Goal: Task Accomplishment & Management: Manage account settings

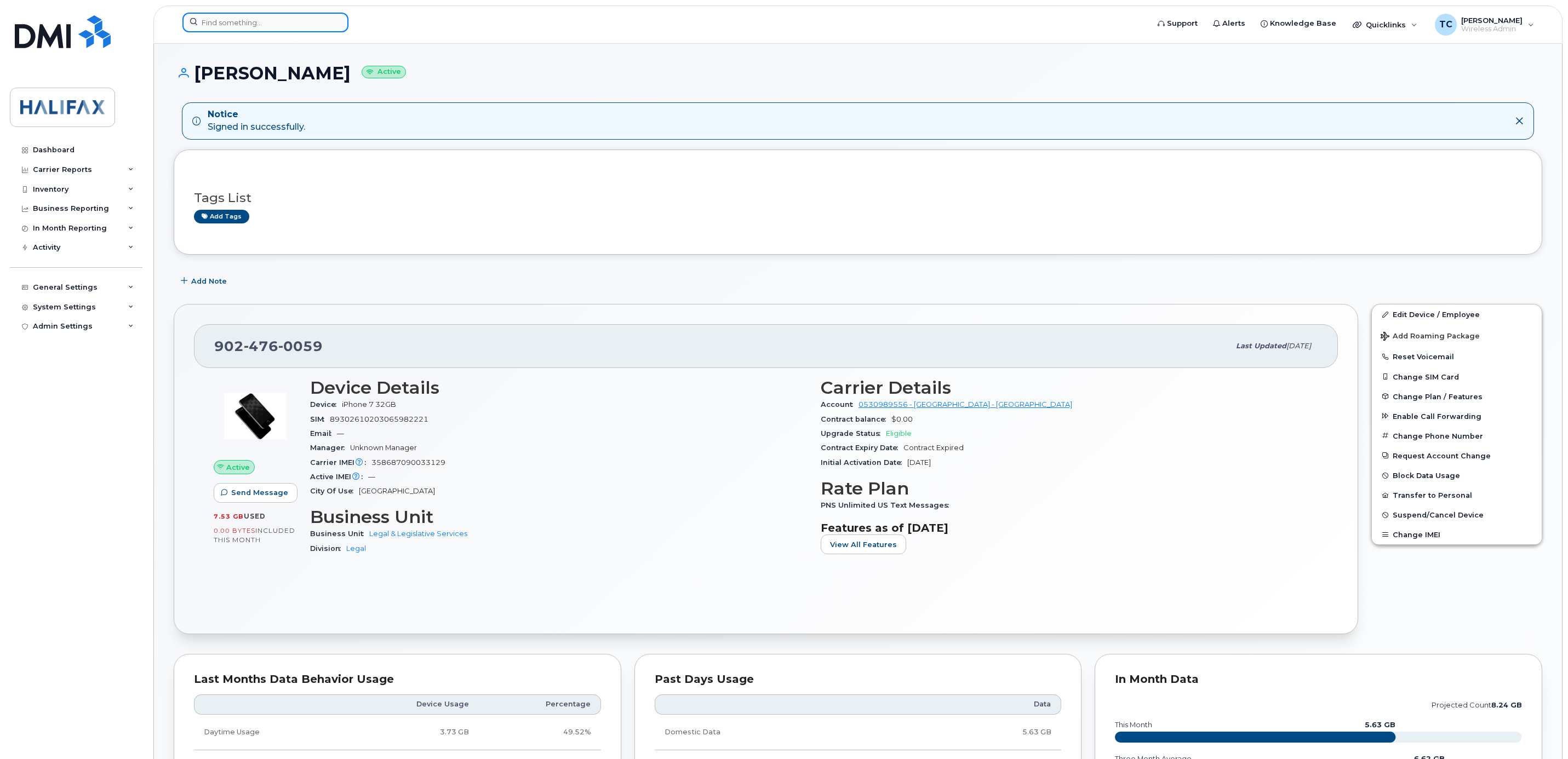
click at [332, 18] on div at bounding box center [266, 22] width 166 height 20
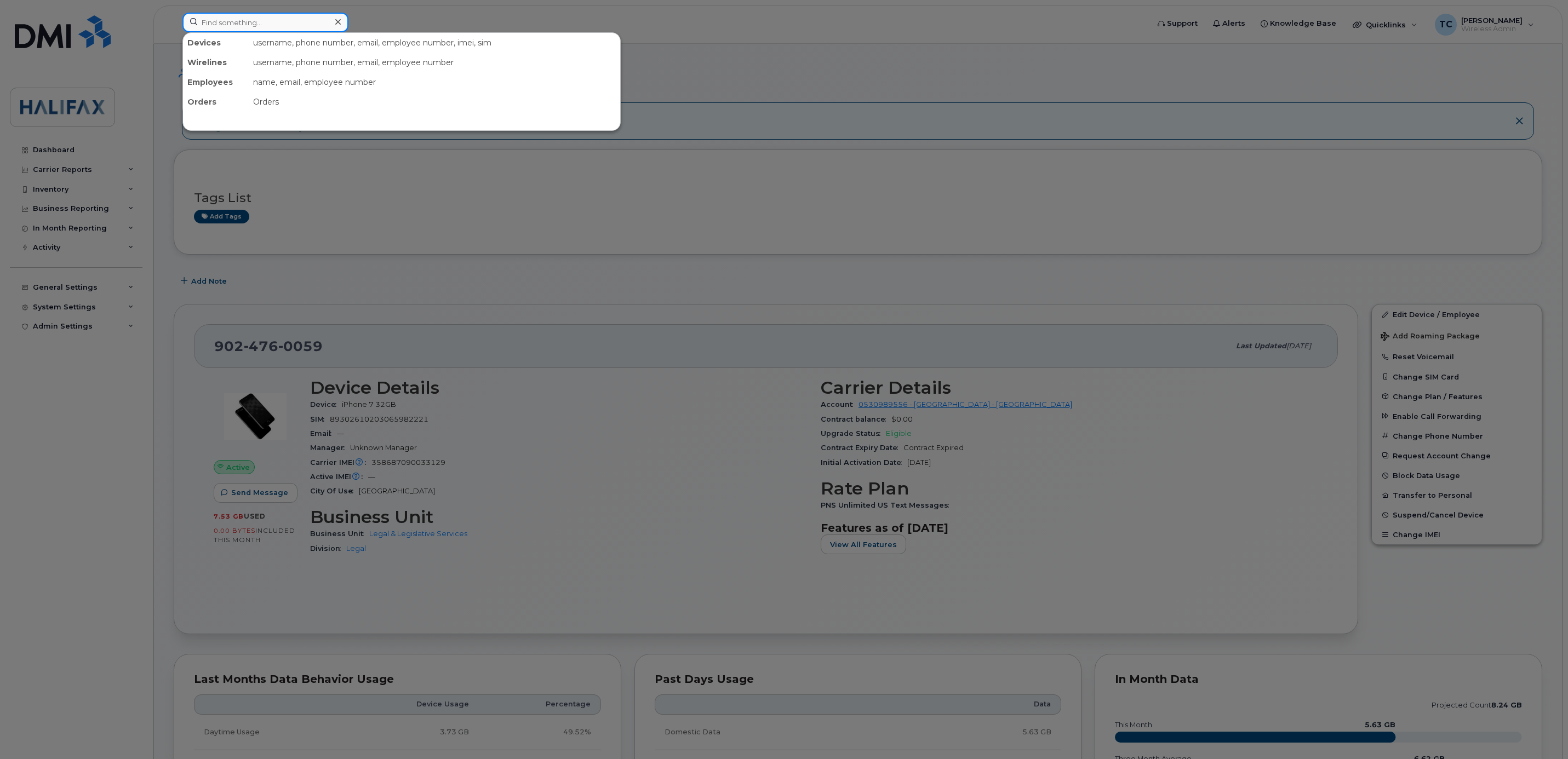
click at [253, 24] on input at bounding box center [266, 22] width 166 height 20
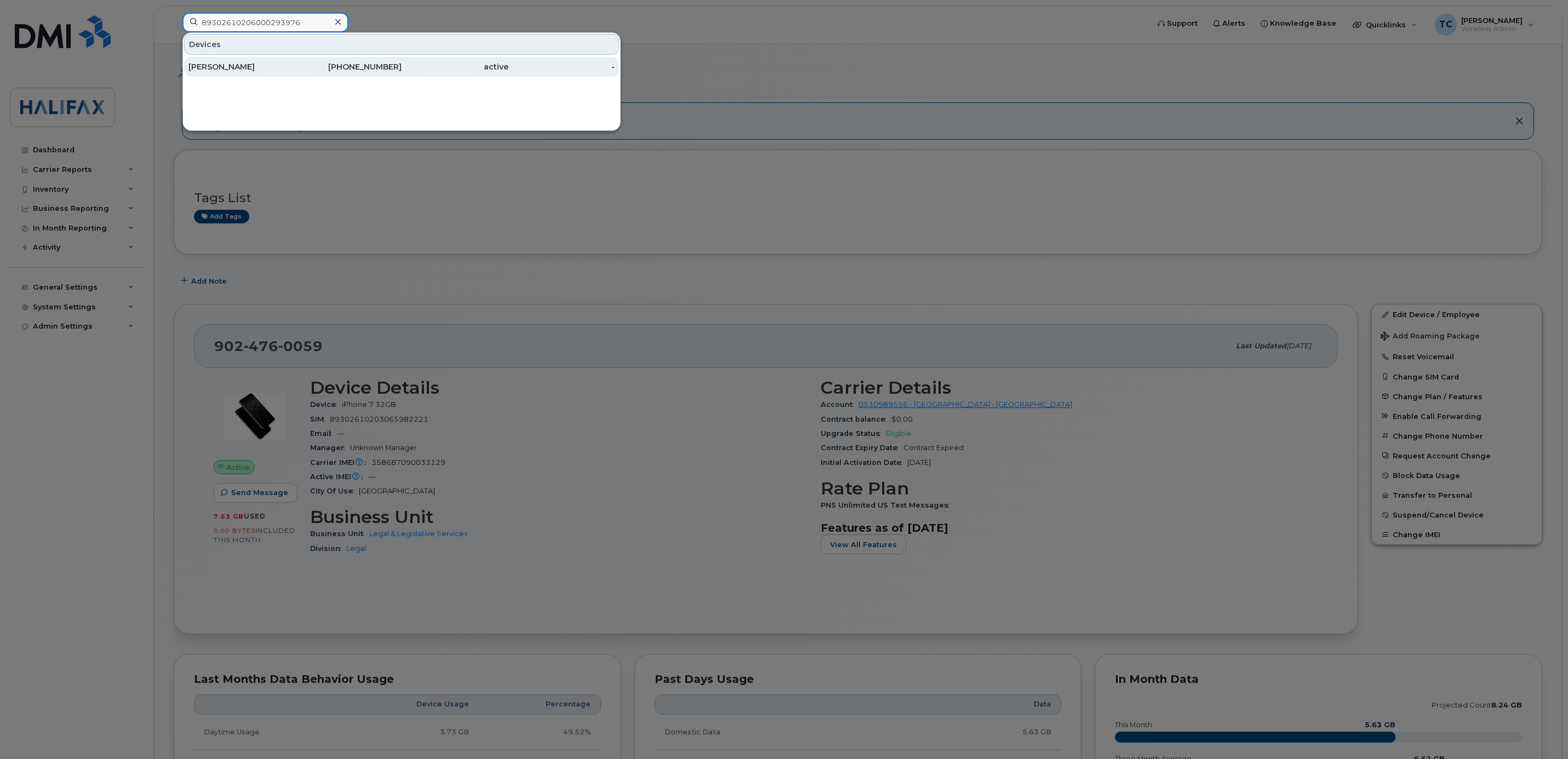
type input "89302610206000293976"
click at [263, 67] on div "[PERSON_NAME]" at bounding box center [242, 67] width 107 height 11
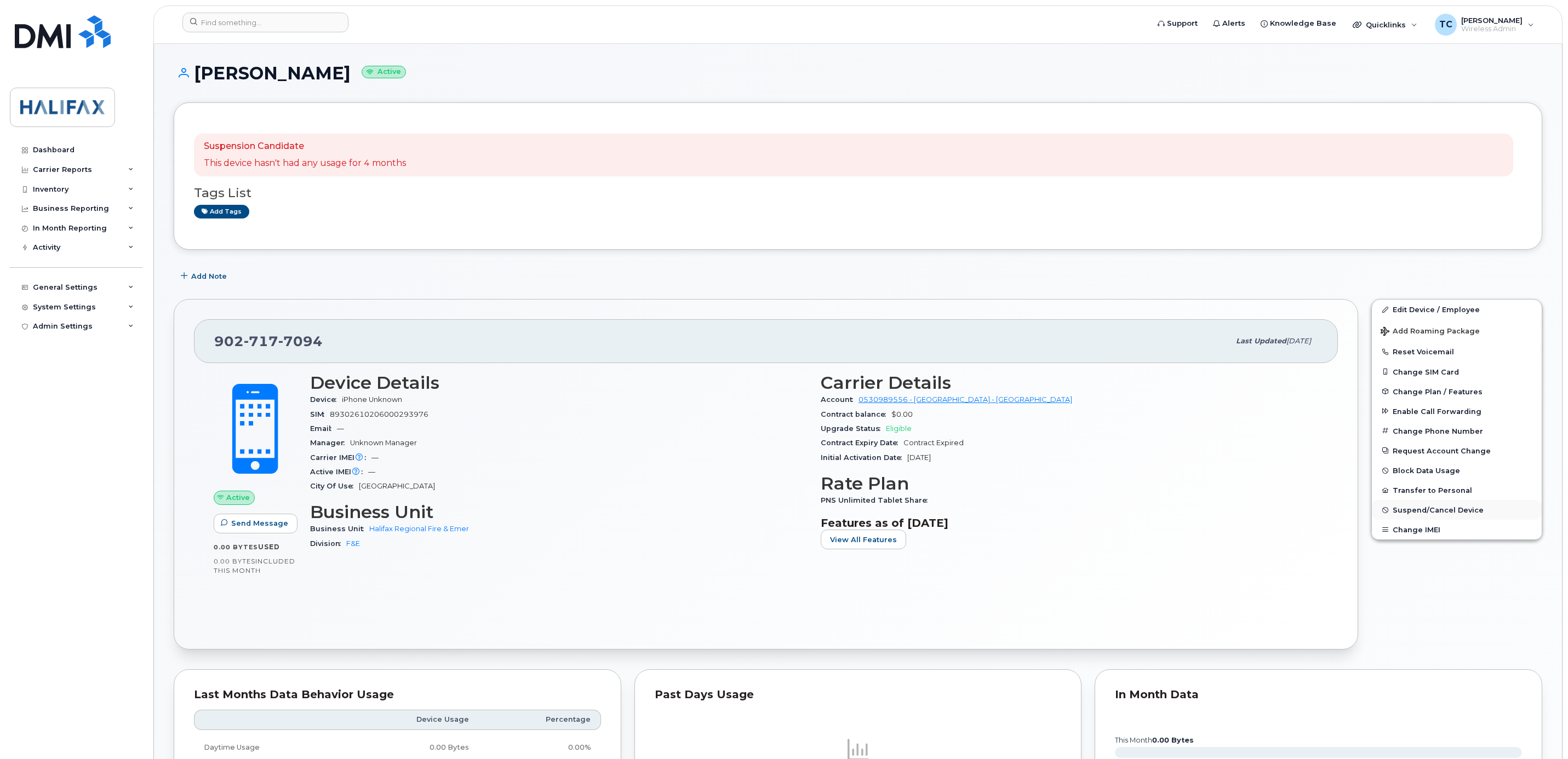
click at [1435, 508] on button "Suspend/Cancel Device" at bounding box center [1456, 510] width 170 height 20
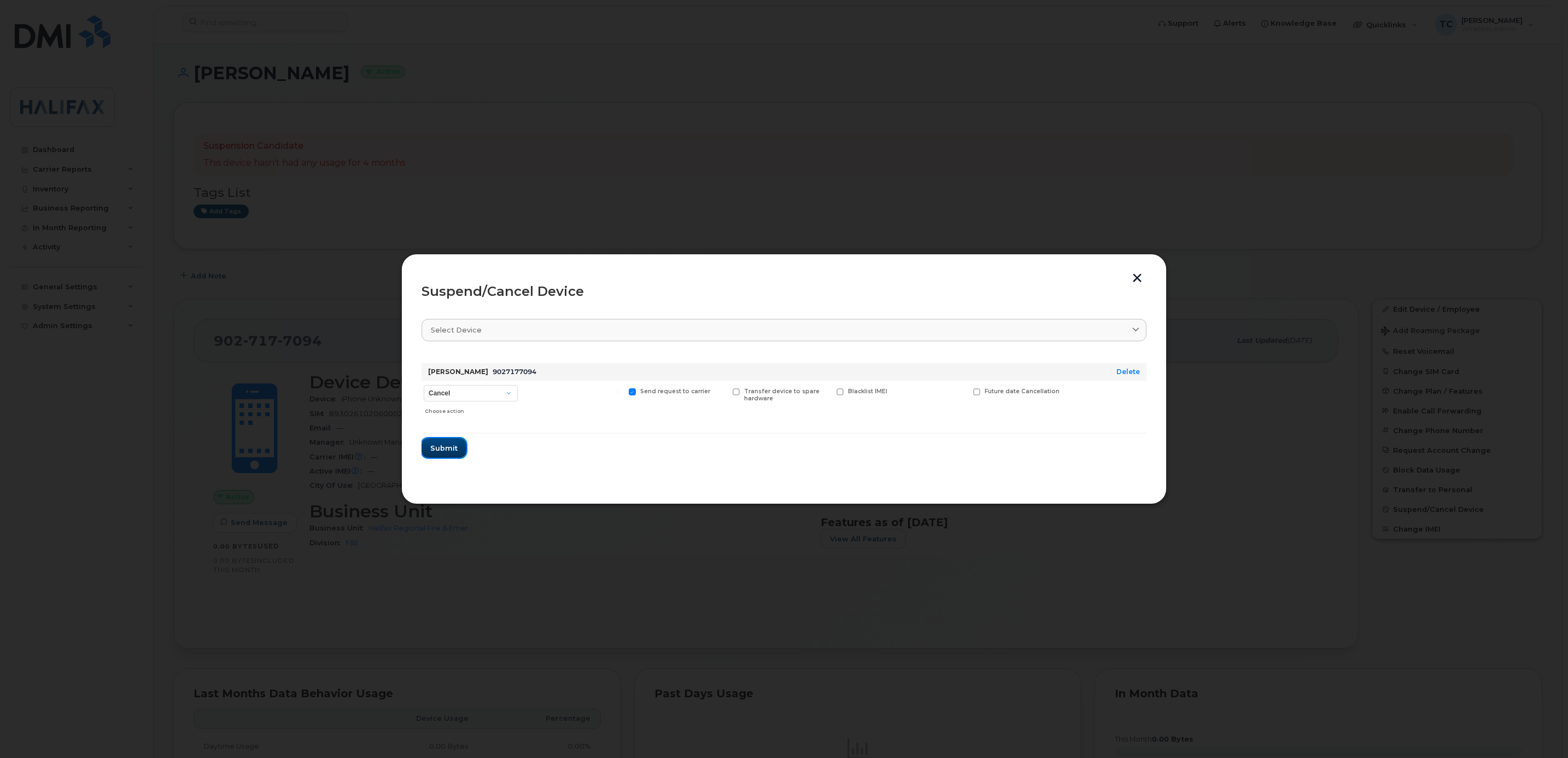
click at [455, 443] on span "Submit" at bounding box center [444, 448] width 27 height 10
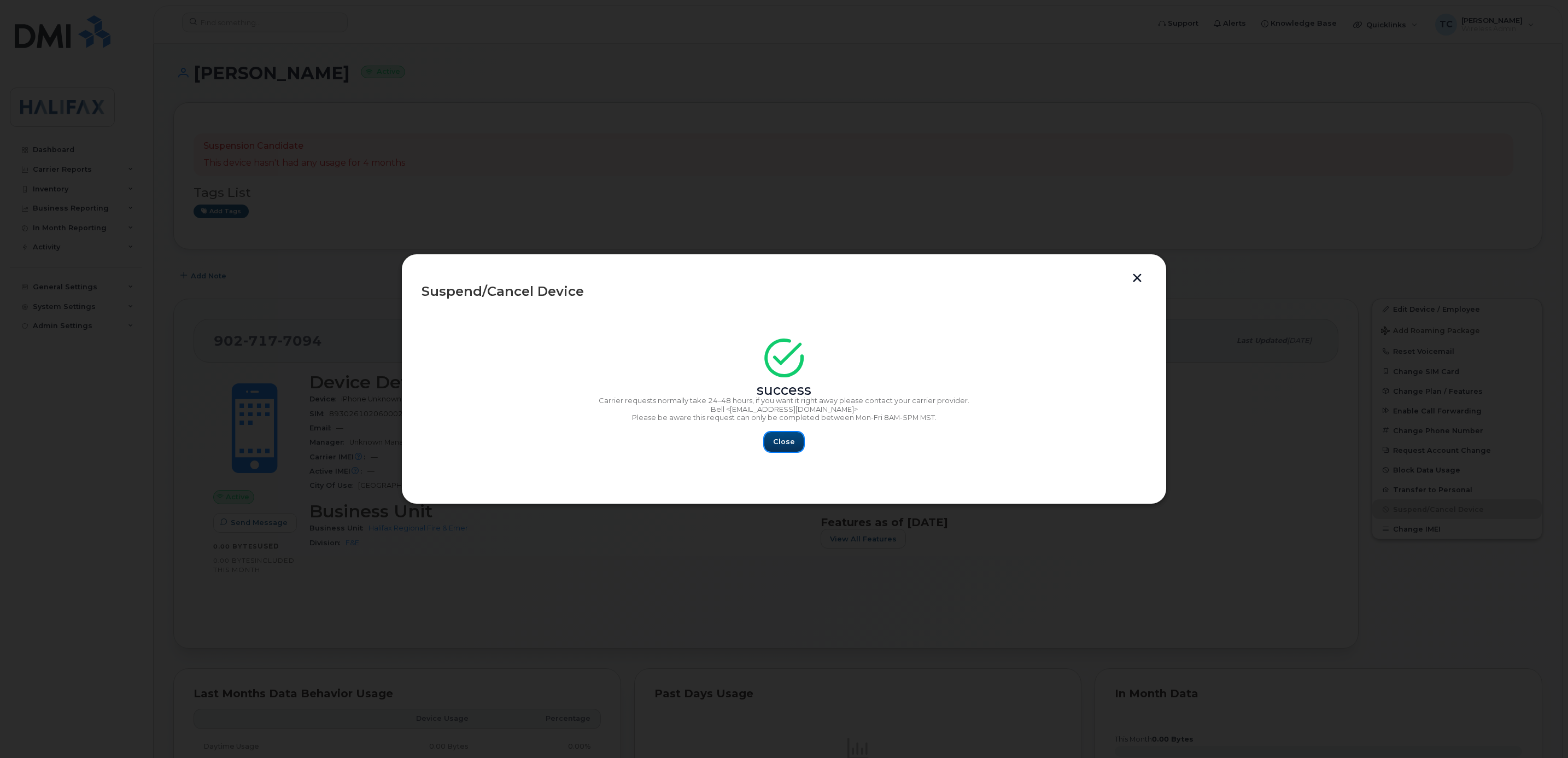
click at [786, 441] on span "Close" at bounding box center [783, 442] width 22 height 10
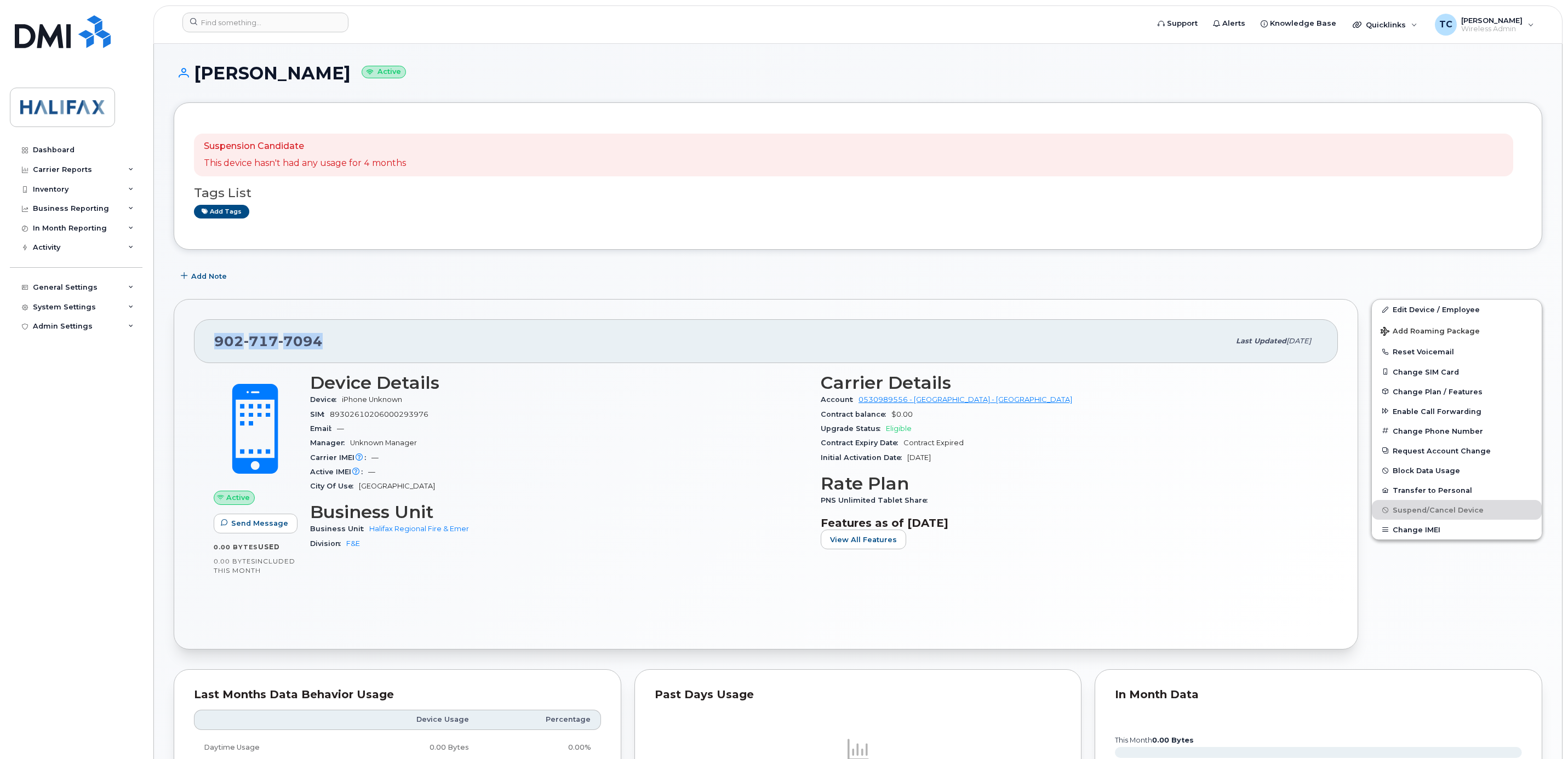
drag, startPoint x: 356, startPoint y: 342, endPoint x: 193, endPoint y: 342, distance: 163.0
click at [193, 342] on div "902 717 7094 Last updated Sep 12, 2025 Active Send Message 0.00 Bytes  used 0.0…" at bounding box center [765, 474] width 1184 height 351
copy span "902 717 7094"
click at [260, 15] on input at bounding box center [266, 22] width 166 height 20
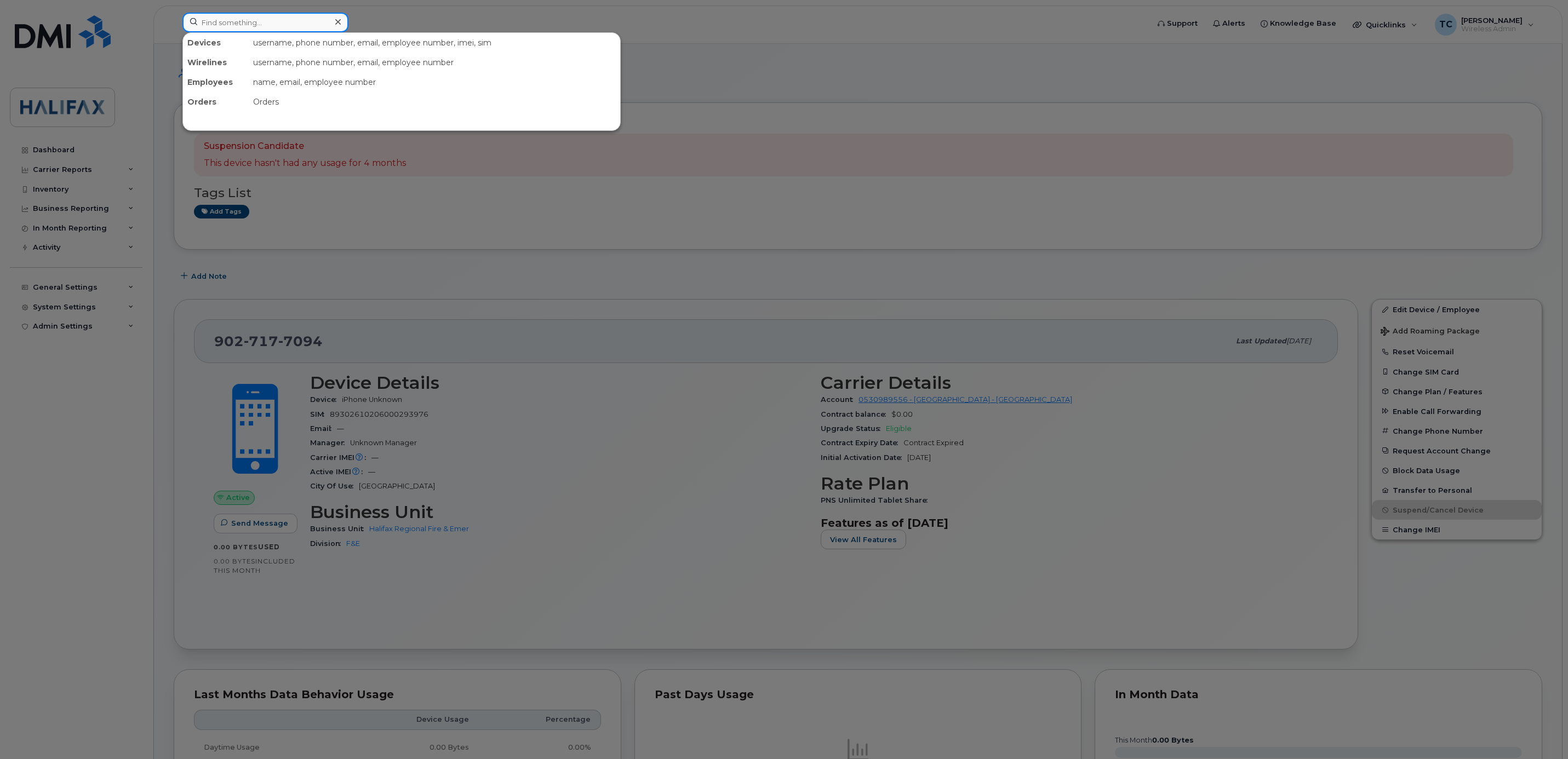
paste input "9027177094"
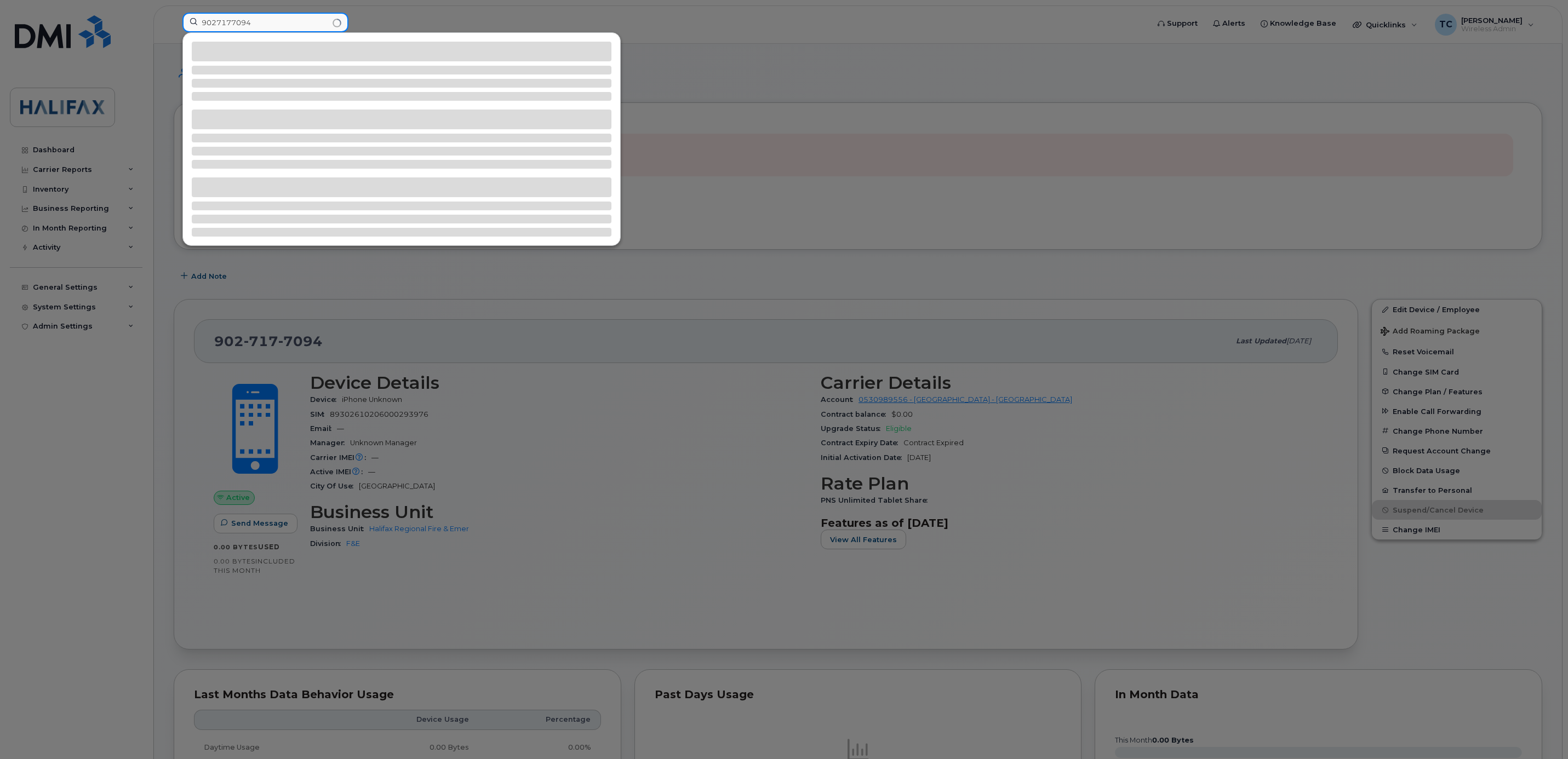
type input "9027177094"
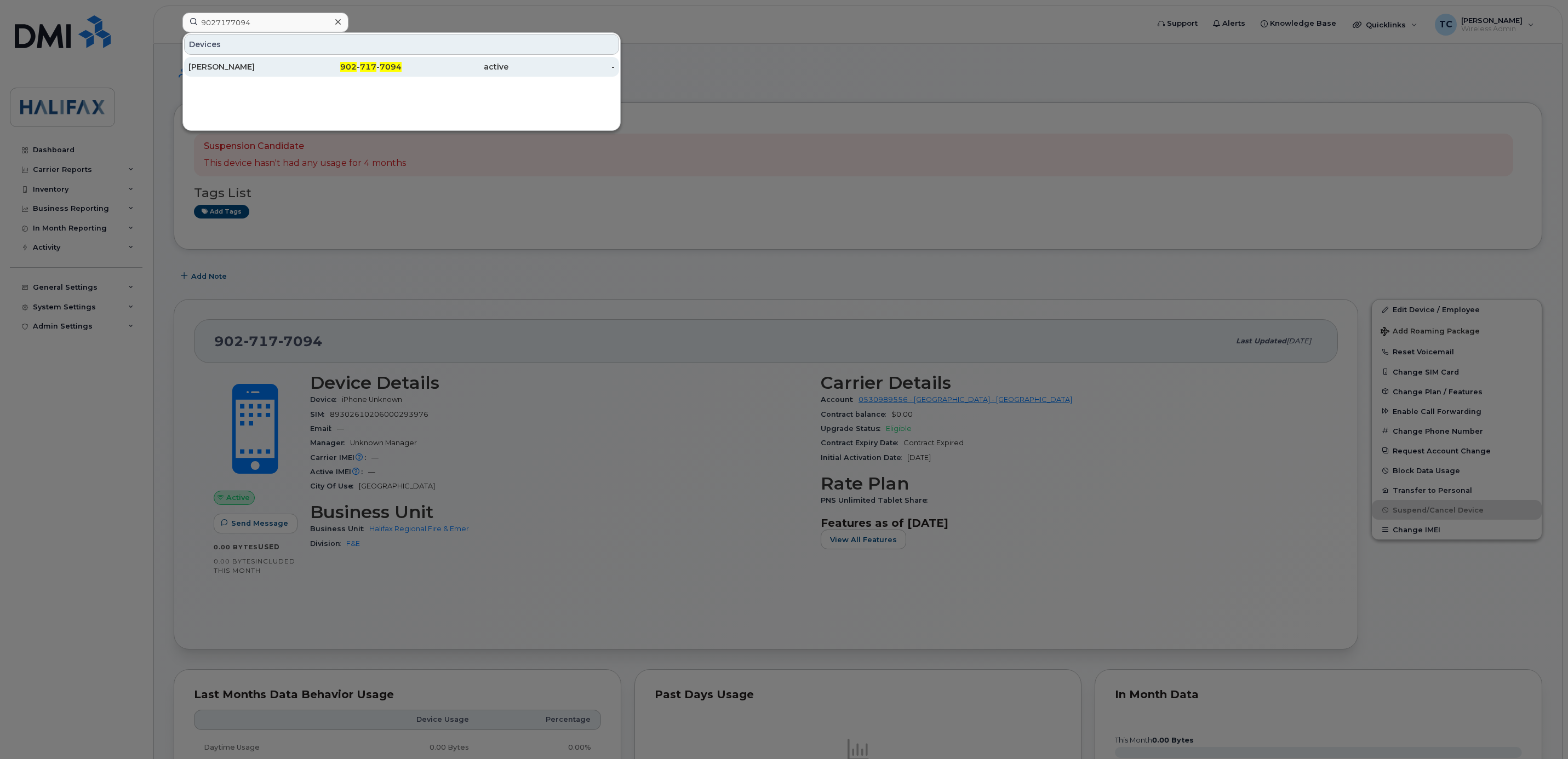
click at [219, 65] on div "[PERSON_NAME]" at bounding box center [242, 67] width 107 height 11
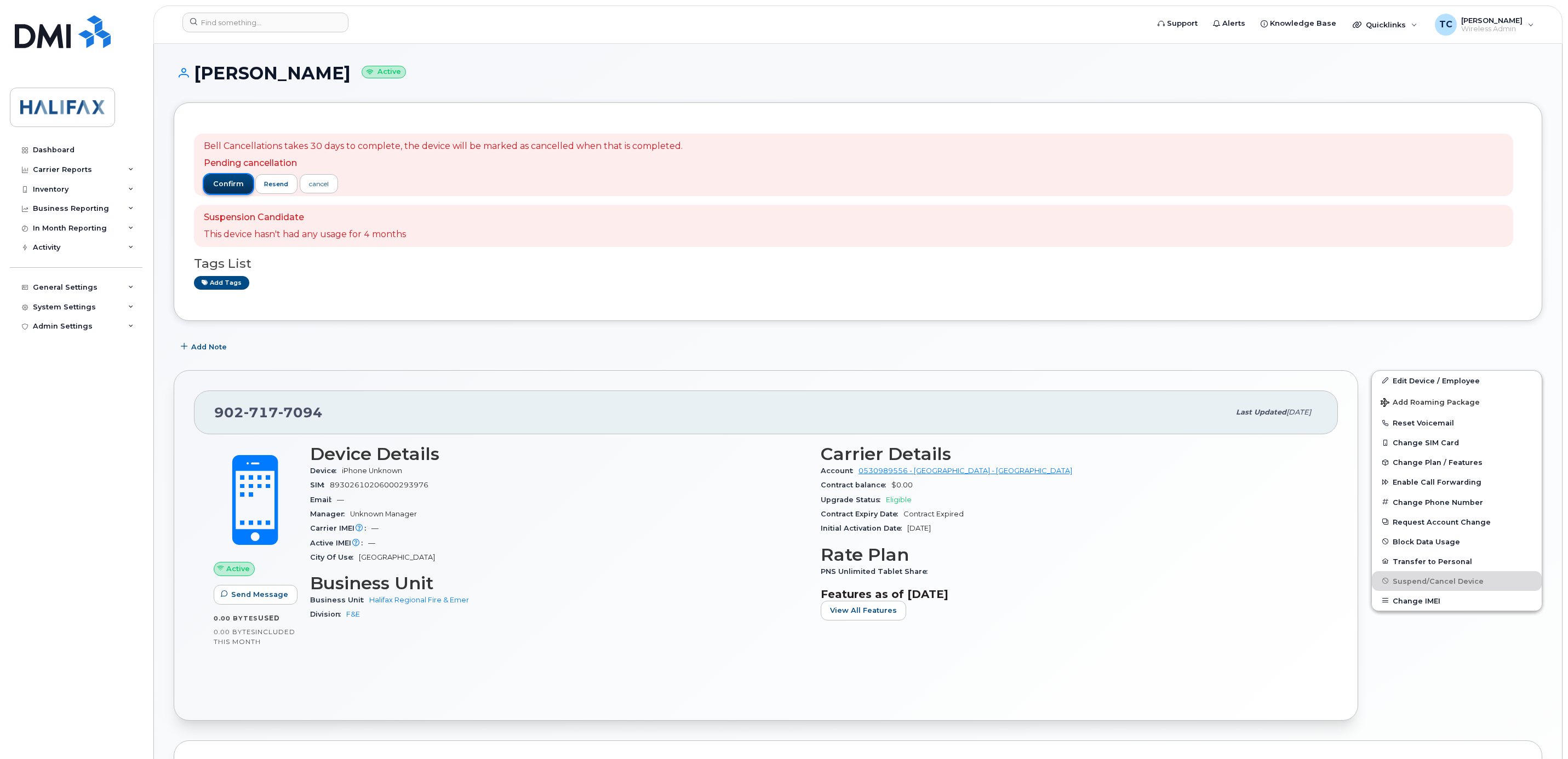
click at [227, 181] on span "confirm" at bounding box center [228, 184] width 31 height 10
